Goal: Navigation & Orientation: Find specific page/section

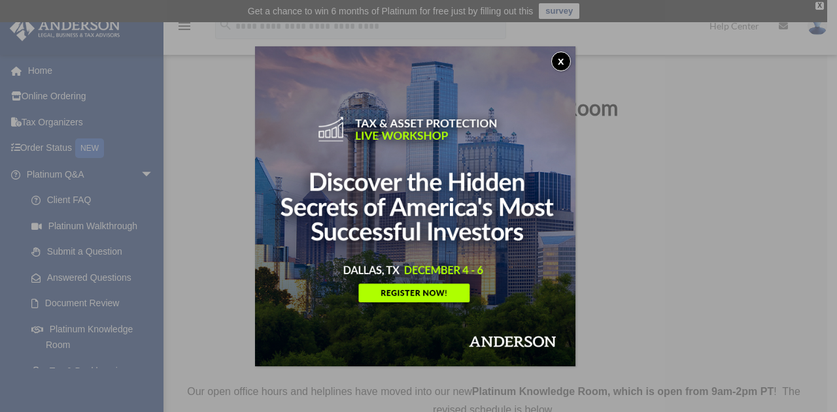
click at [427, 295] on img at bounding box center [415, 206] width 320 height 320
click at [557, 62] on button "x" at bounding box center [561, 62] width 20 height 20
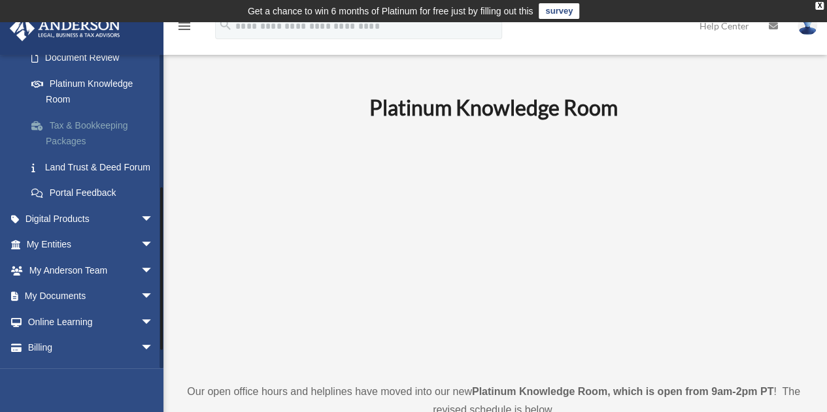
scroll to position [250, 0]
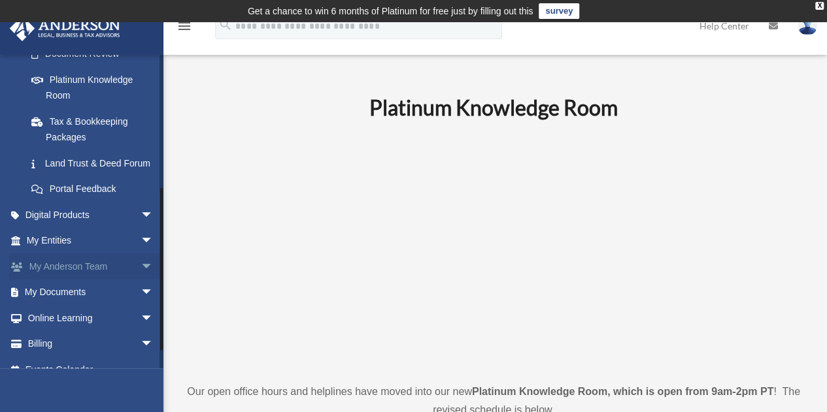
click at [141, 280] on span "arrow_drop_down" at bounding box center [154, 267] width 26 height 27
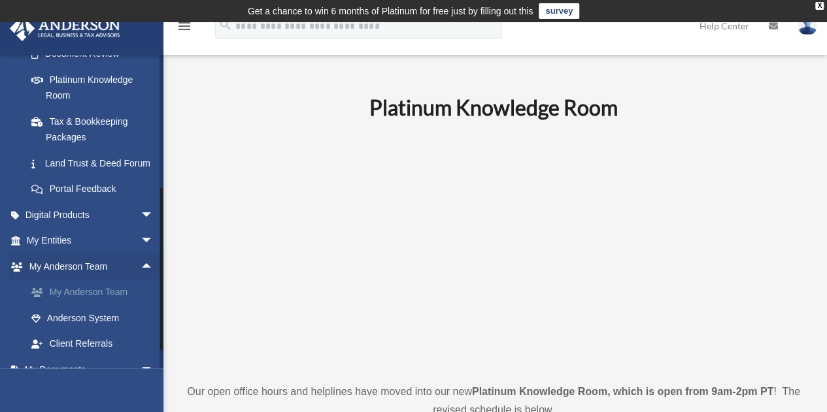
click at [112, 305] on link "My Anderson Team" at bounding box center [95, 293] width 155 height 26
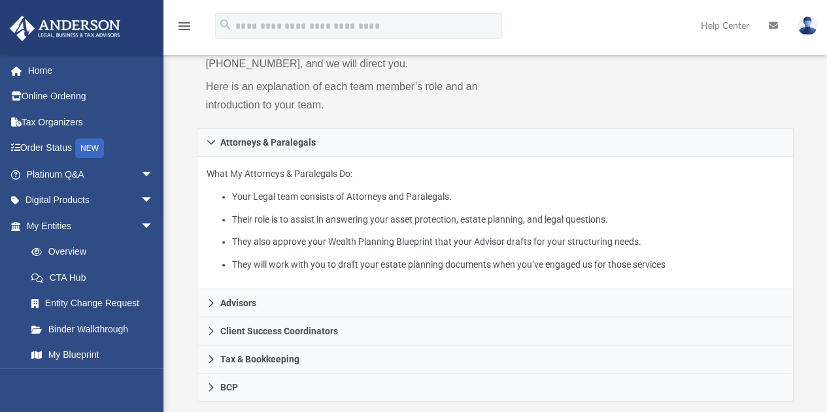
scroll to position [212, 0]
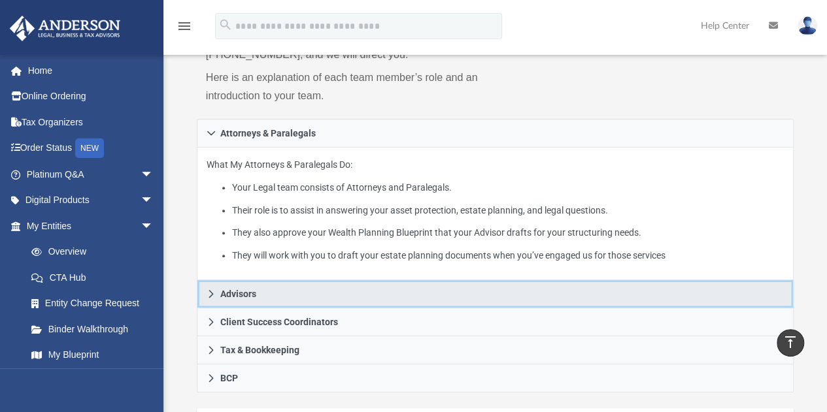
click at [209, 291] on icon at bounding box center [211, 294] width 9 height 9
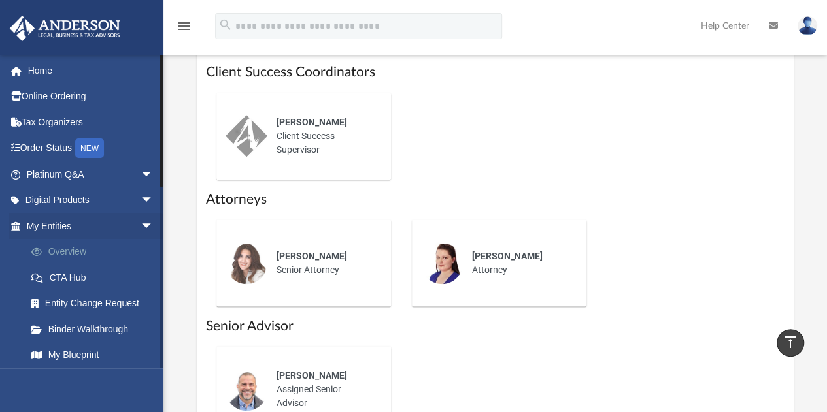
scroll to position [627, 0]
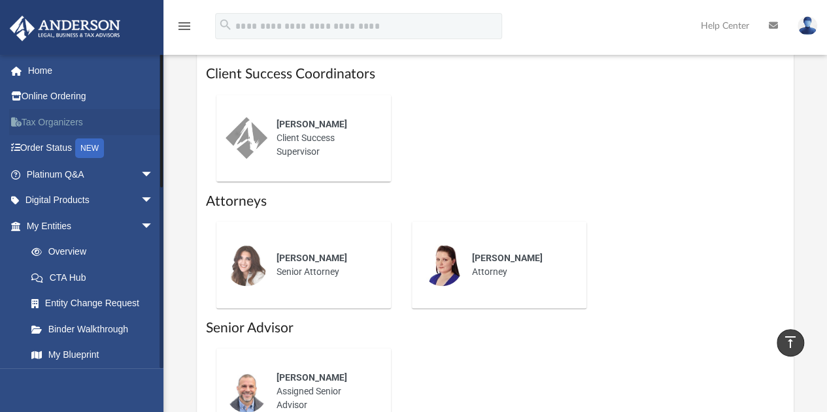
click at [58, 121] on link "Tax Organizers" at bounding box center [91, 122] width 164 height 26
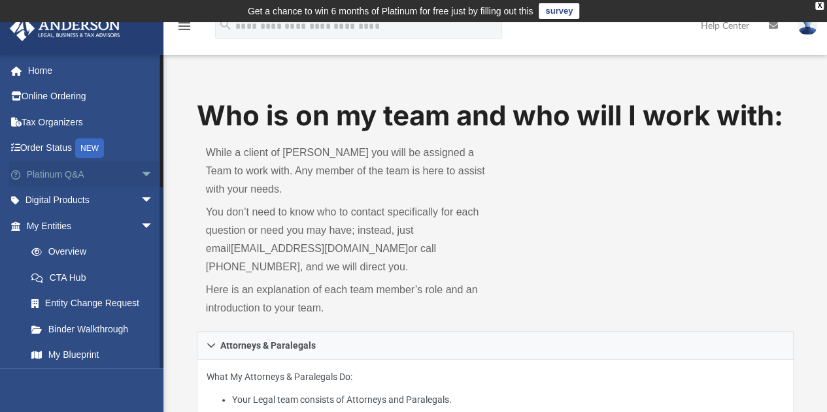
click at [141, 175] on span "arrow_drop_down" at bounding box center [154, 174] width 26 height 27
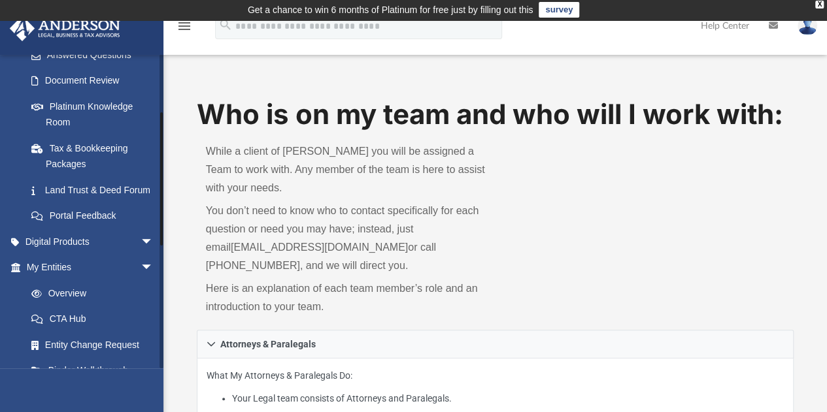
scroll to position [224, 0]
click at [69, 153] on link "Tax & Bookkeeping Packages" at bounding box center [95, 156] width 155 height 42
